Goal: Check status: Check status

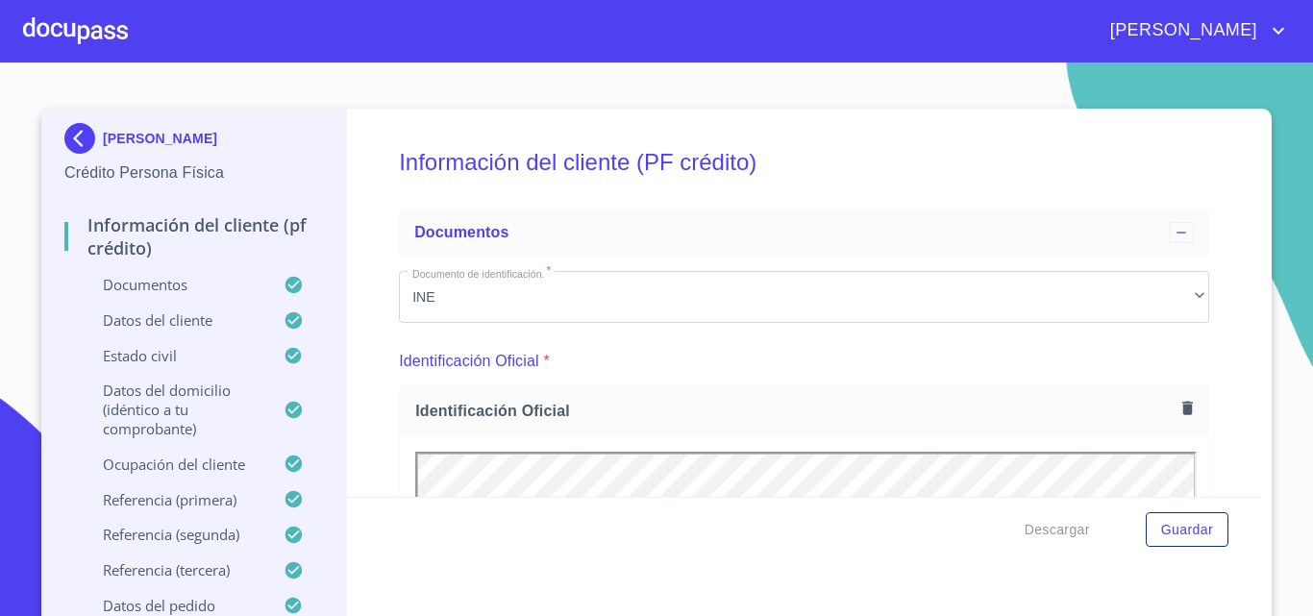
click at [95, 27] on div at bounding box center [75, 31] width 105 height 62
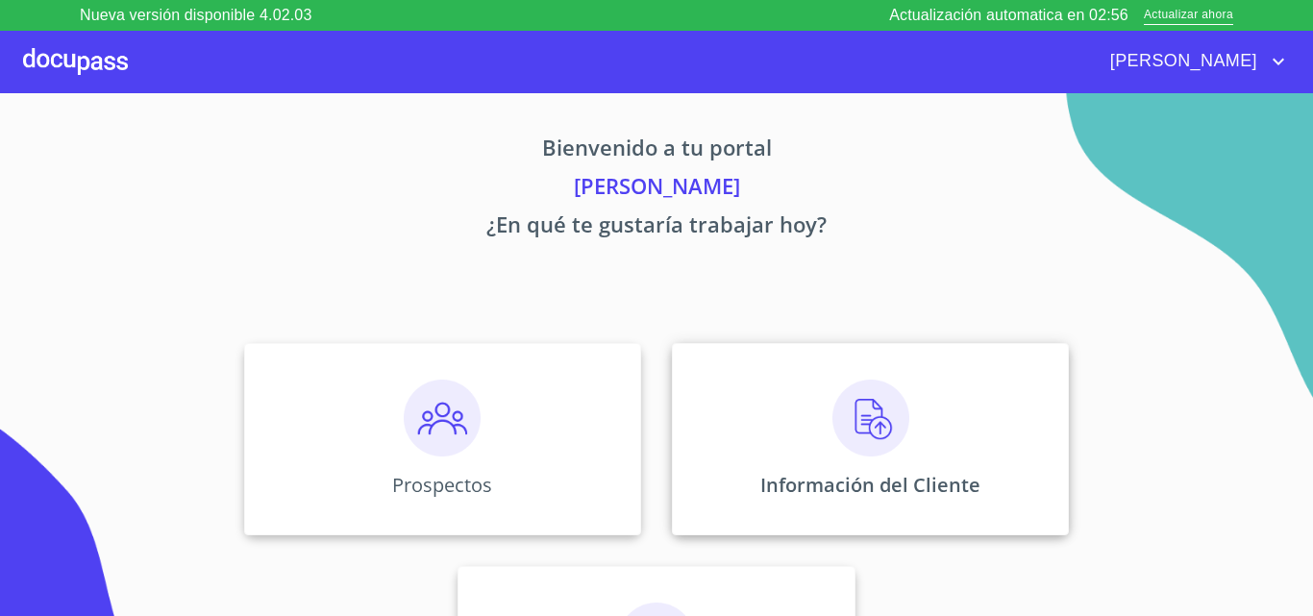
click at [933, 444] on div "Información del Cliente" at bounding box center [870, 439] width 397 height 192
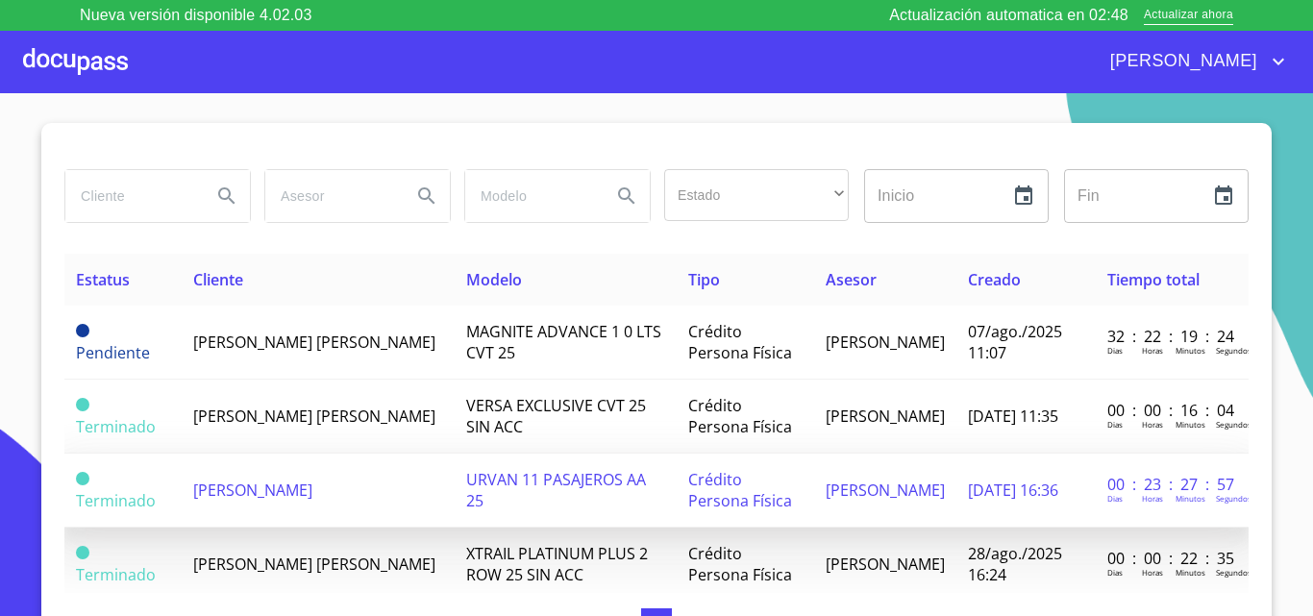
click at [300, 485] on span "[PERSON_NAME]" at bounding box center [252, 490] width 119 height 21
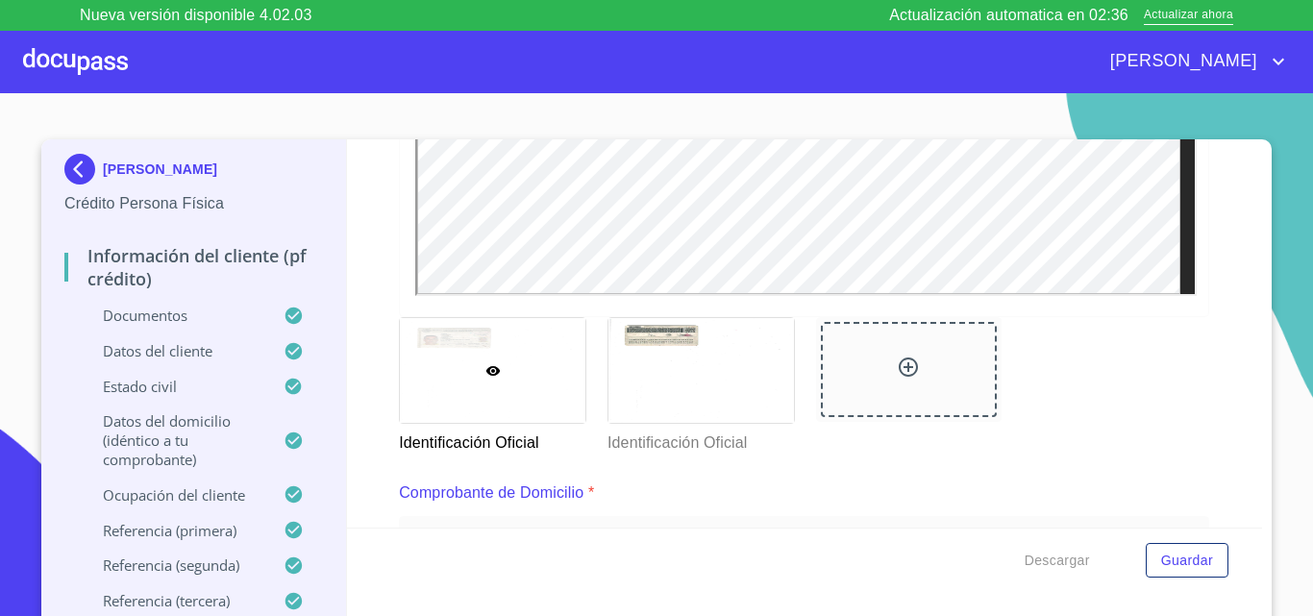
scroll to position [705, 0]
click at [519, 336] on div at bounding box center [493, 369] width 186 height 105
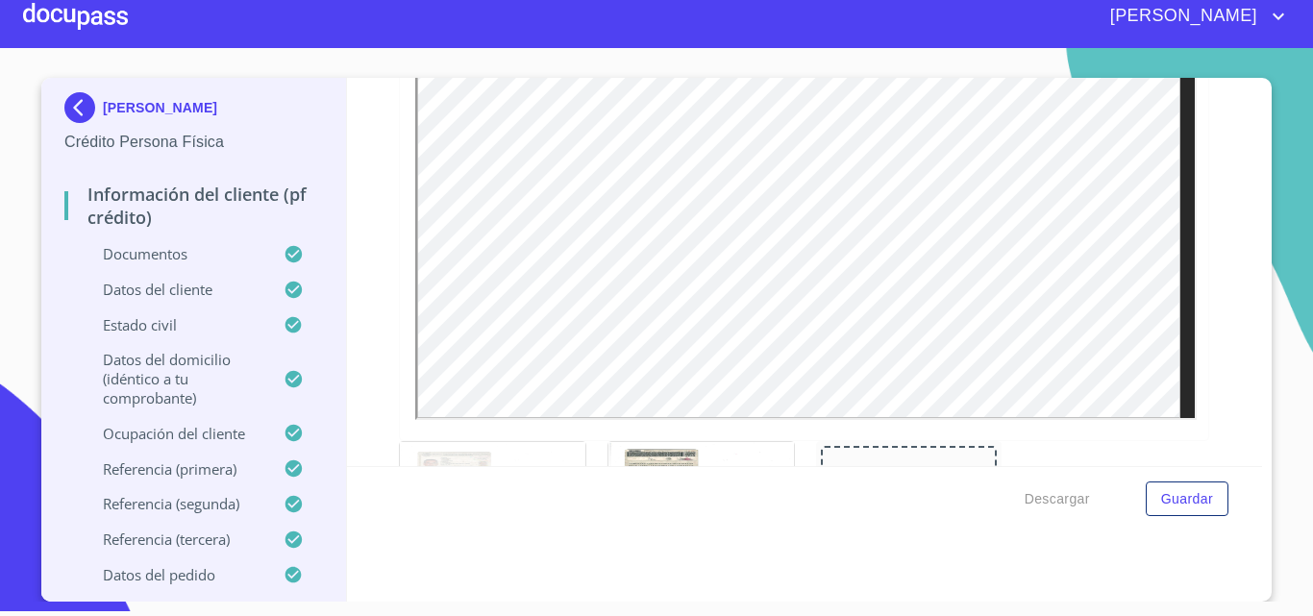
scroll to position [579, 0]
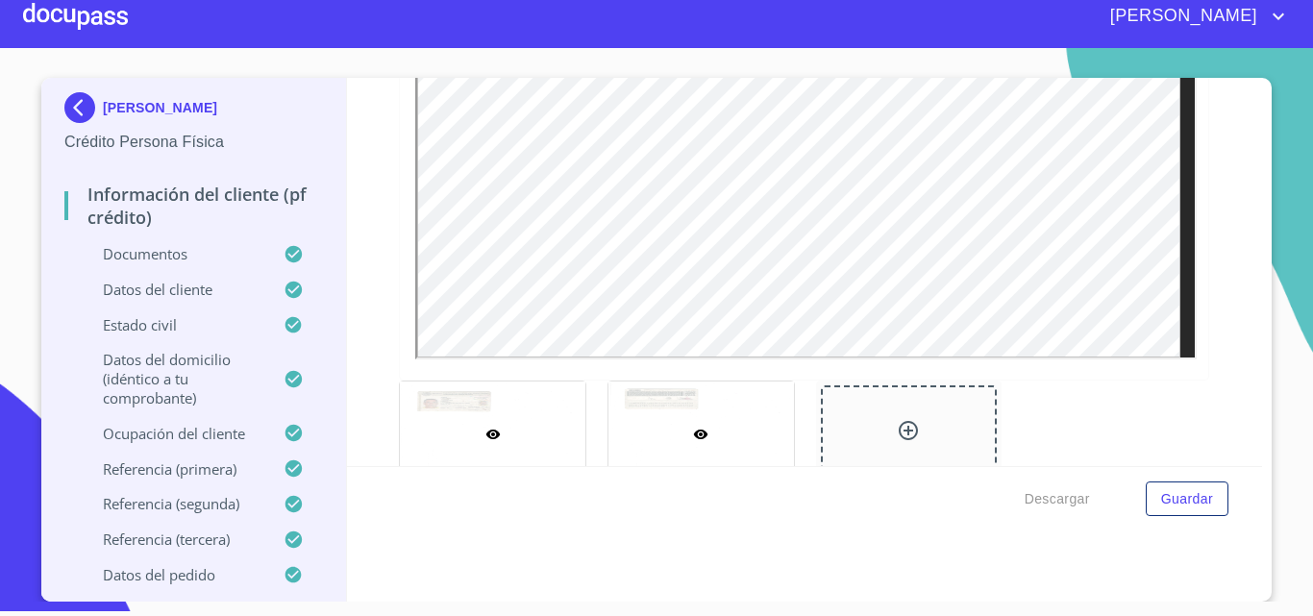
click at [694, 433] on icon at bounding box center [701, 435] width 14 height 10
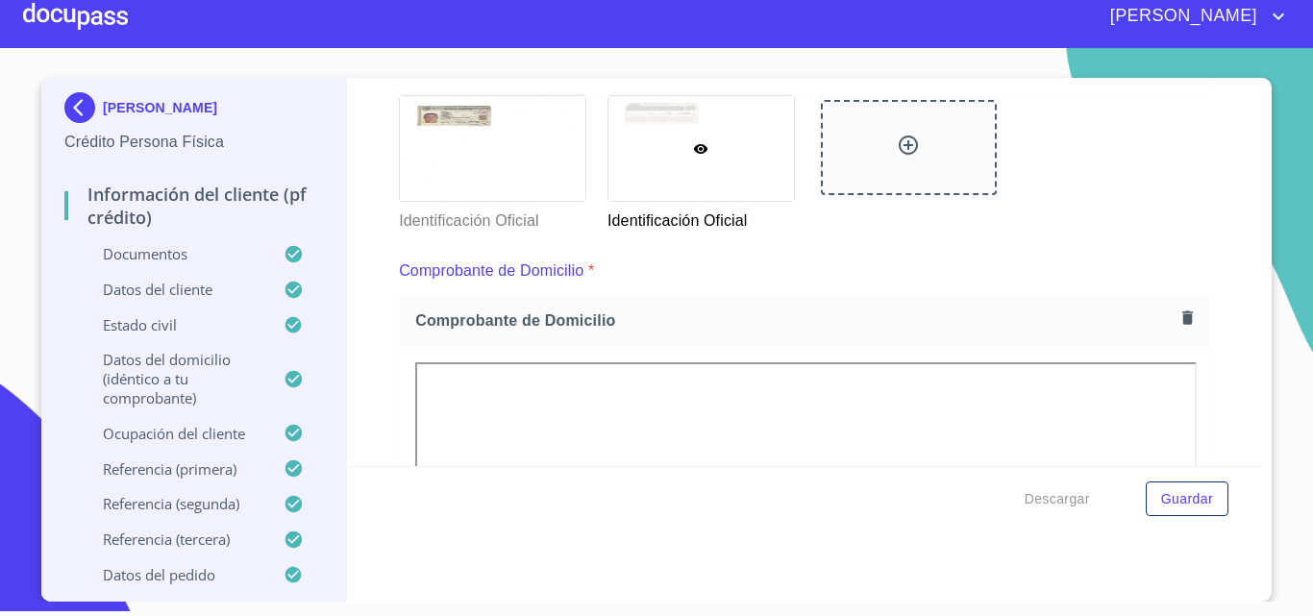
scroll to position [710, 0]
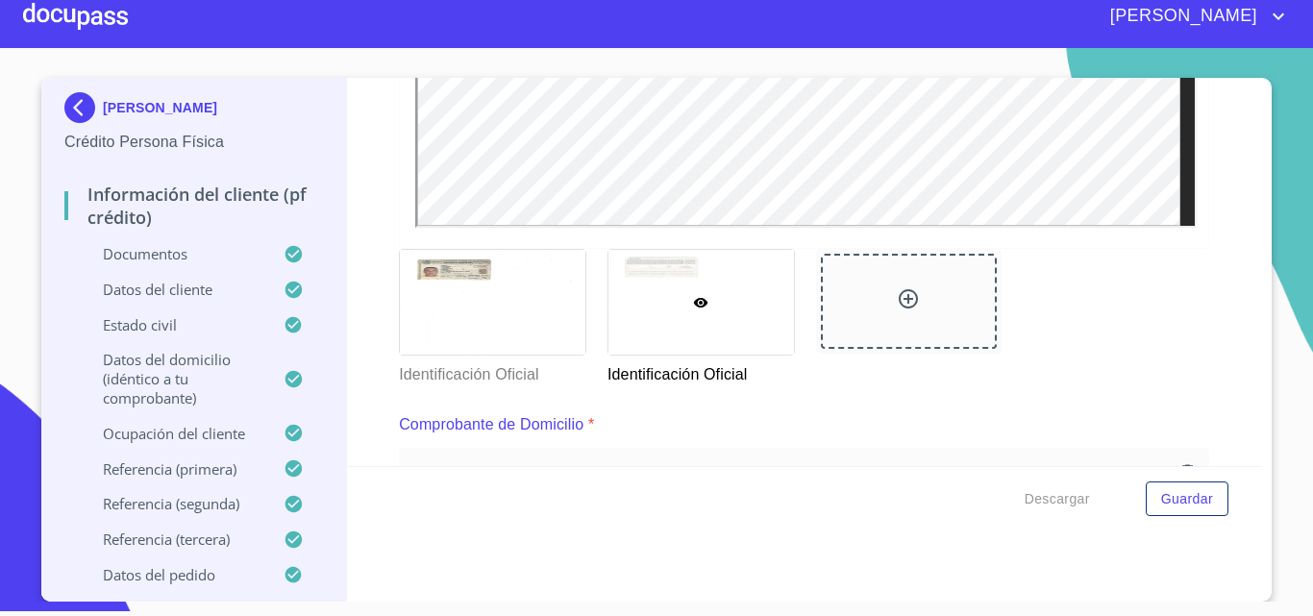
click at [693, 297] on icon at bounding box center [700, 302] width 15 height 15
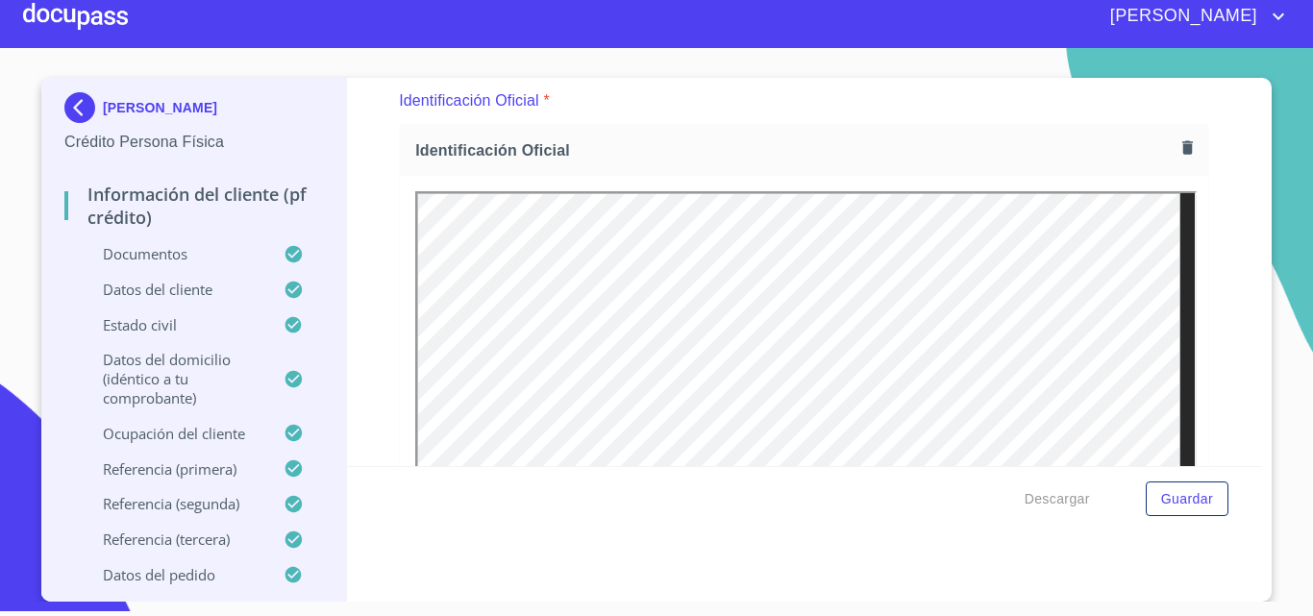
scroll to position [14, 0]
